Goal: Navigation & Orientation: Find specific page/section

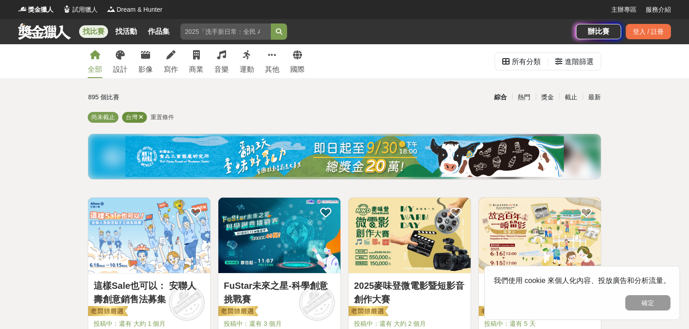
click at [141, 117] on icon at bounding box center [141, 117] width 5 height 6
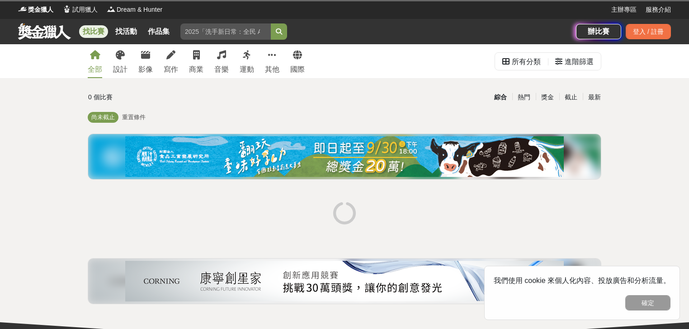
click at [137, 117] on span "重置條件" at bounding box center [133, 117] width 23 height 7
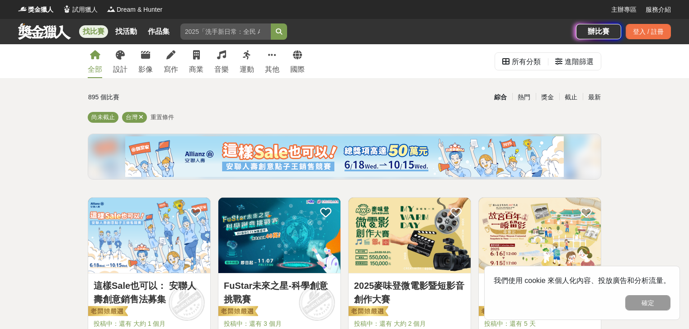
click at [166, 118] on span "重置條件" at bounding box center [161, 117] width 23 height 7
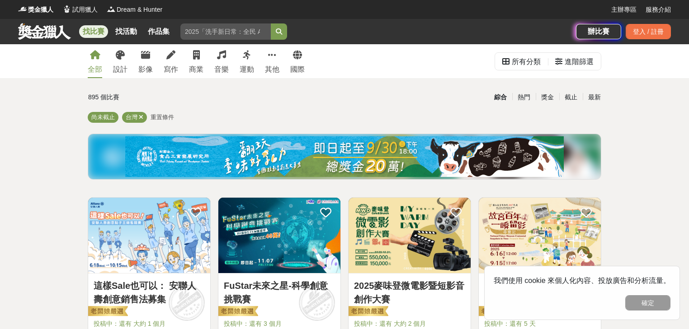
click at [94, 65] on div "全部" at bounding box center [95, 69] width 14 height 11
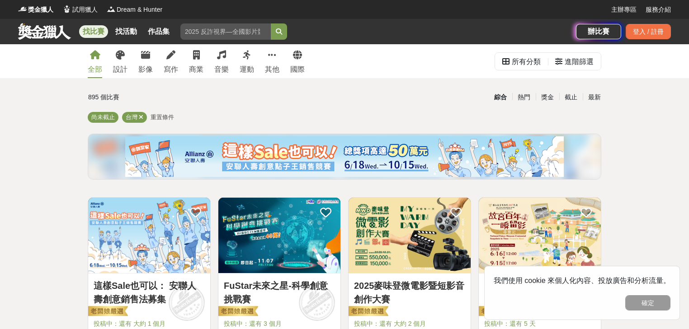
click at [94, 58] on icon at bounding box center [95, 55] width 10 height 9
click at [101, 32] on link "找比賽" at bounding box center [93, 31] width 29 height 13
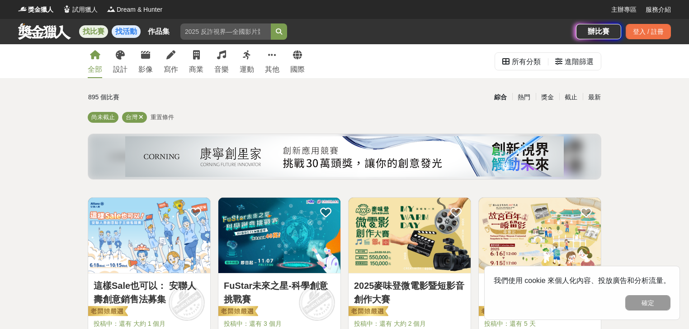
click at [121, 30] on link "找活動" at bounding box center [126, 31] width 29 height 13
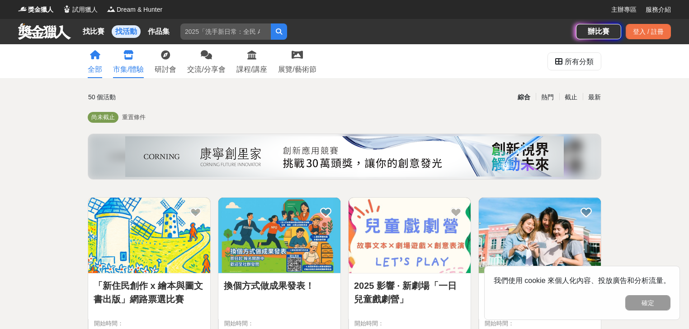
click at [129, 61] on link "市集/體驗" at bounding box center [128, 61] width 31 height 34
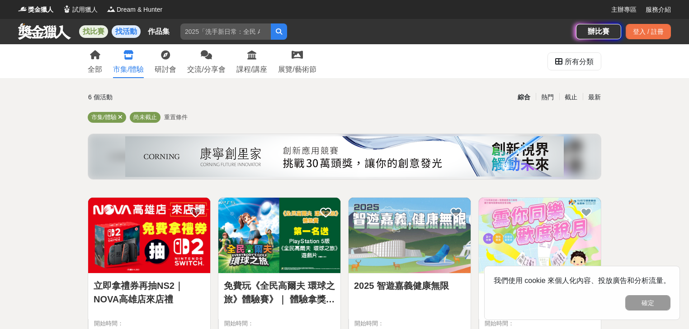
click at [98, 33] on link "找比賽" at bounding box center [93, 31] width 29 height 13
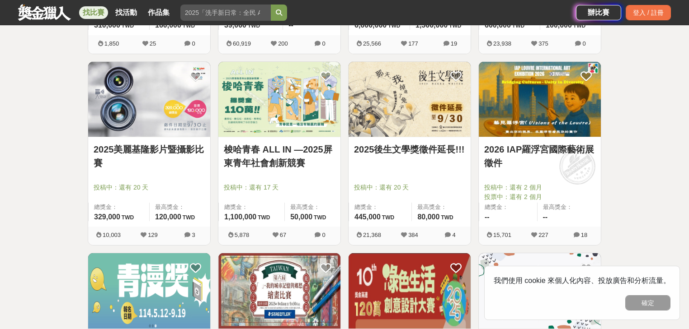
scroll to position [976, 0]
